Goal: Task Accomplishment & Management: Use online tool/utility

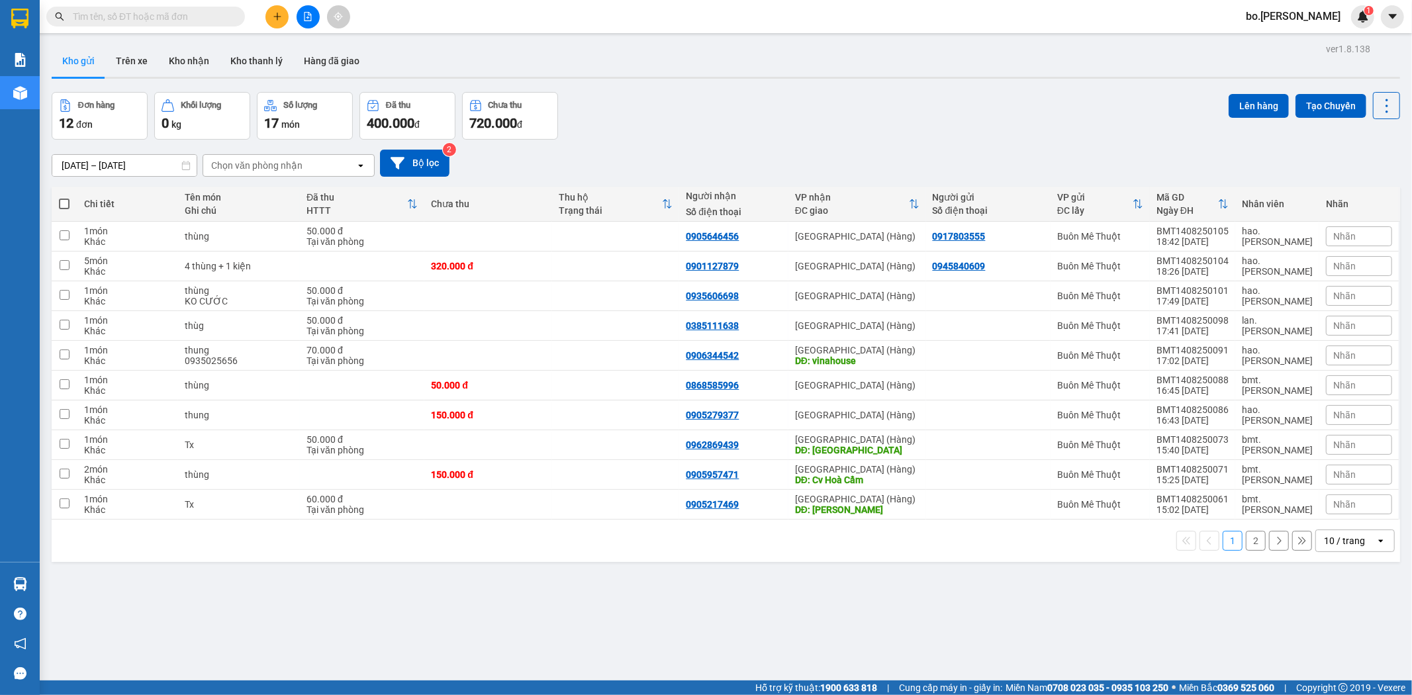
click at [309, 22] on button at bounding box center [308, 16] width 23 height 23
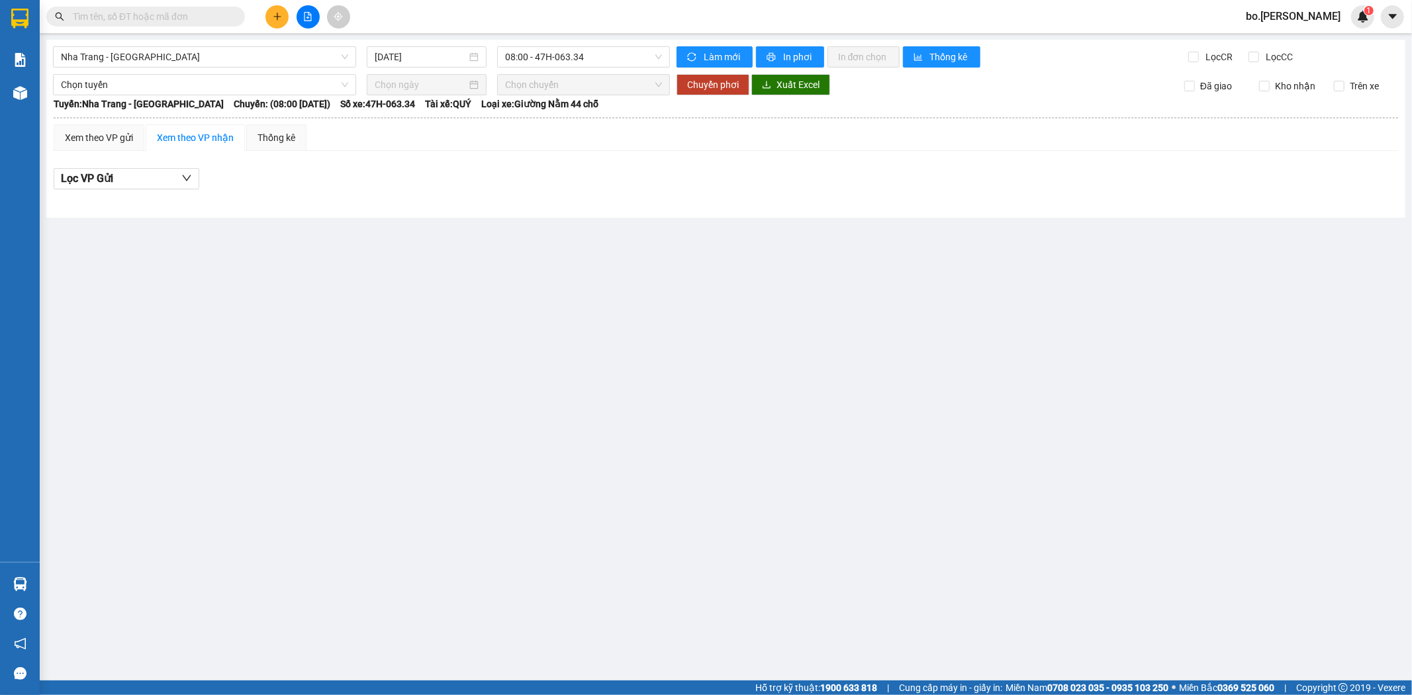
click at [241, 69] on div "[GEOGRAPHIC_DATA] - [GEOGRAPHIC_DATA] [DATE] 08:00 - 47H-063.34 Làm mới In phơi…" at bounding box center [725, 129] width 1359 height 178
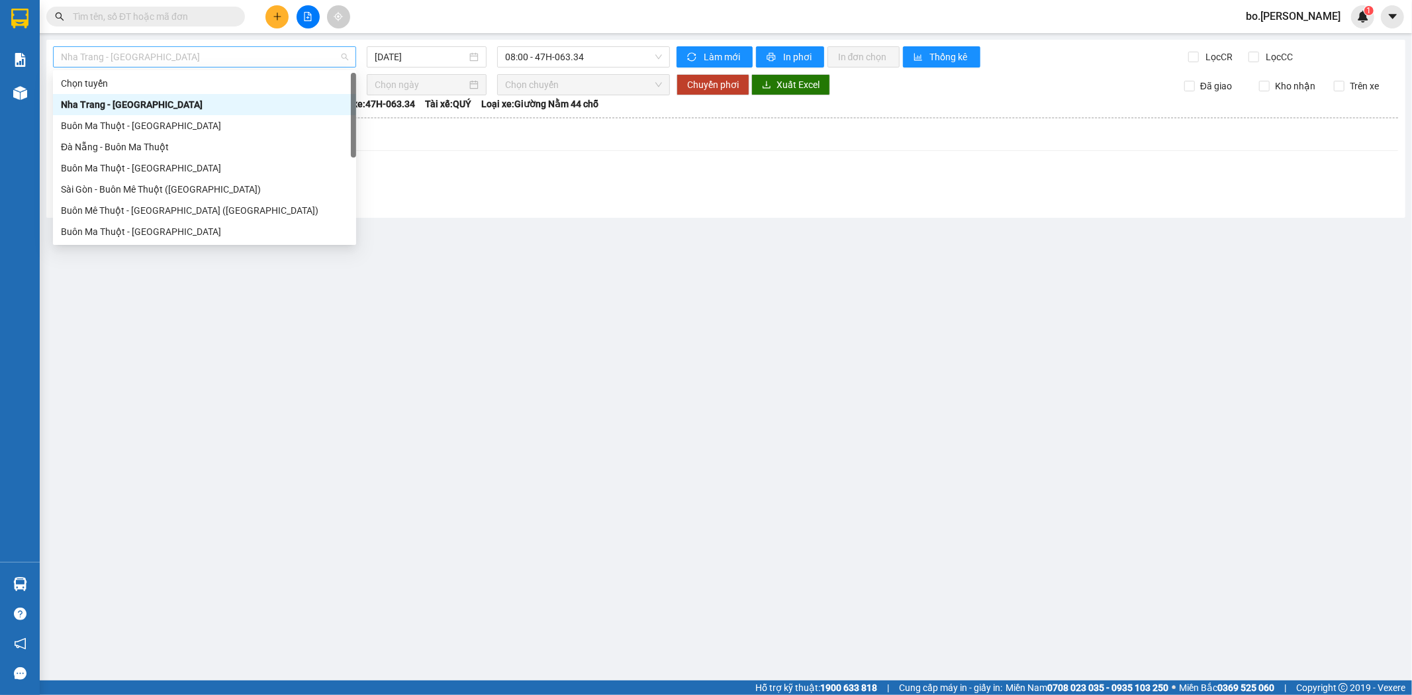
click at [241, 61] on span "Nha Trang - [GEOGRAPHIC_DATA]" at bounding box center [204, 57] width 287 height 20
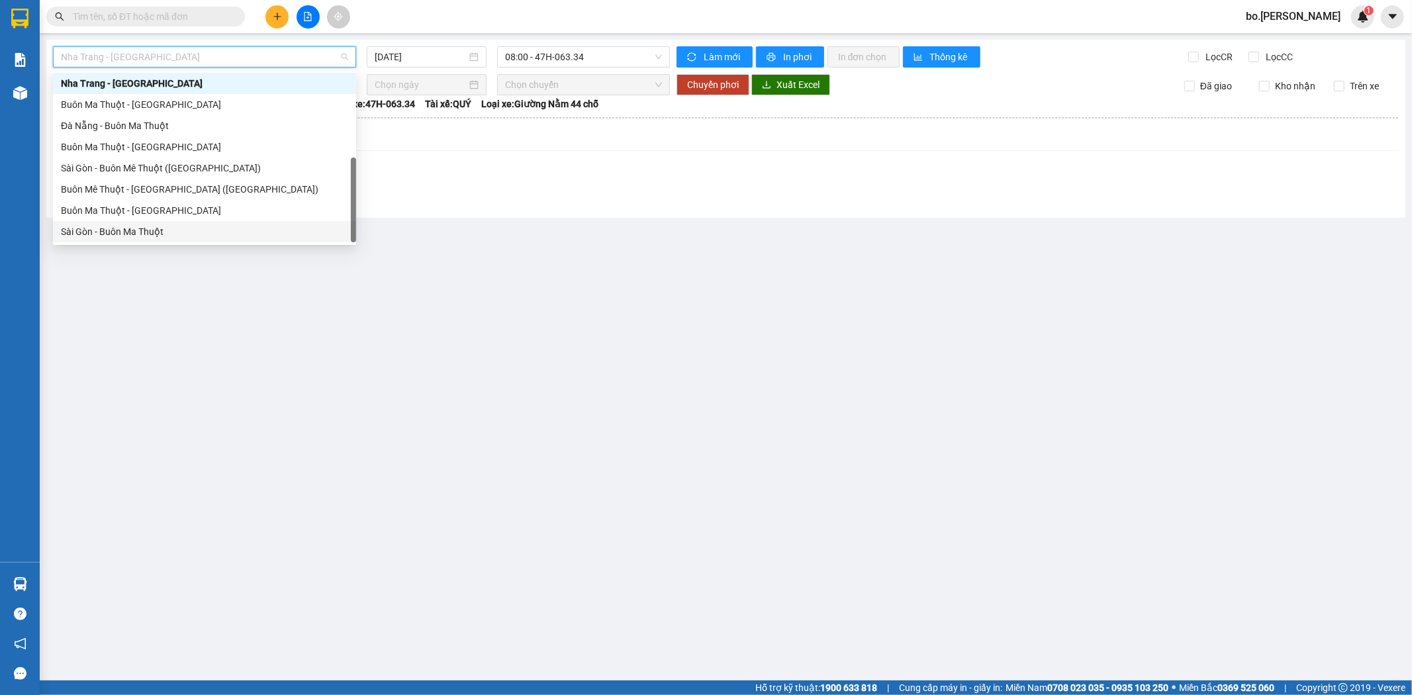
click at [157, 229] on div "Sài Gòn - Buôn Ma Thuột" at bounding box center [204, 231] width 287 height 15
type input "[DATE]"
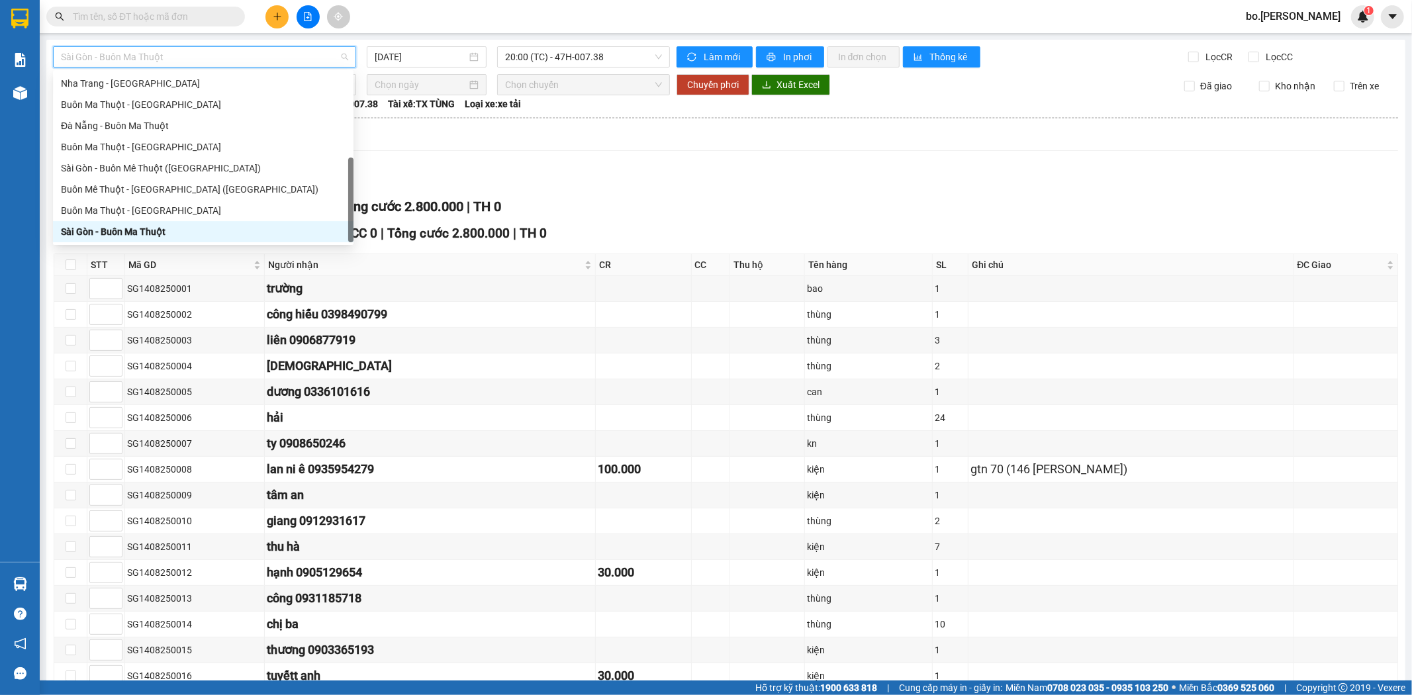
click at [193, 48] on span "Sài Gòn - Buôn Ma Thuột" at bounding box center [204, 57] width 287 height 20
click at [146, 213] on div "Buôn Ma Thuột - [GEOGRAPHIC_DATA]" at bounding box center [203, 210] width 285 height 15
type input "[DATE]"
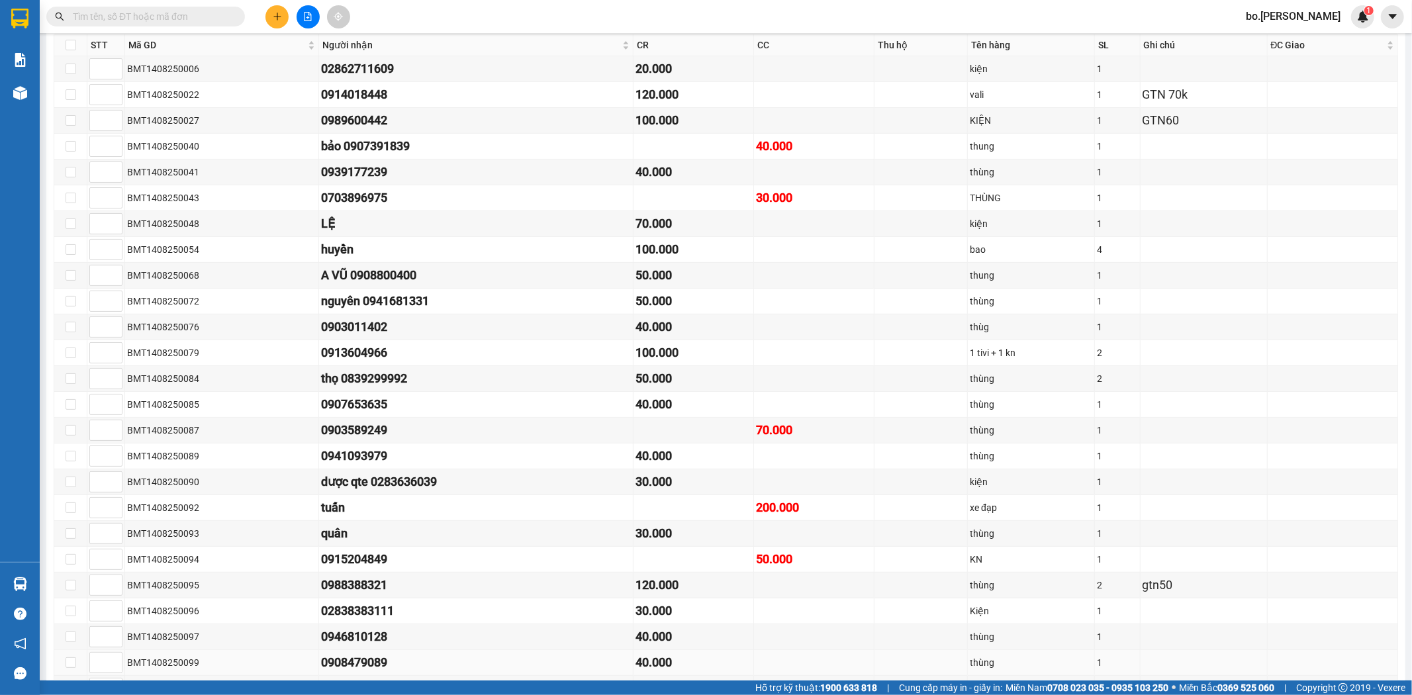
scroll to position [146, 0]
